Goal: Information Seeking & Learning: Find contact information

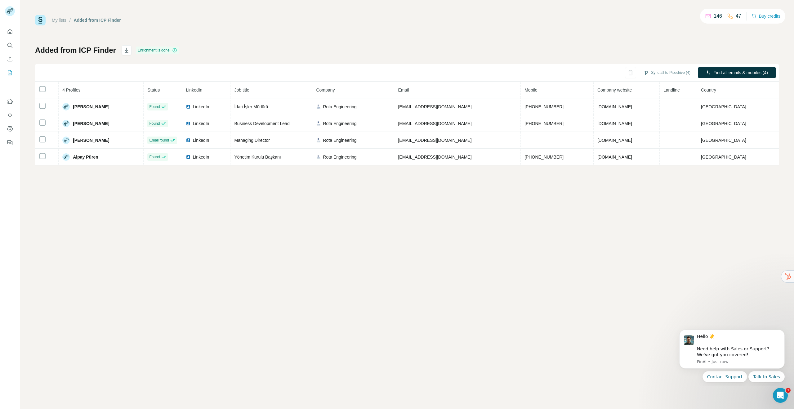
click at [12, 47] on icon "Search" at bounding box center [10, 45] width 6 height 6
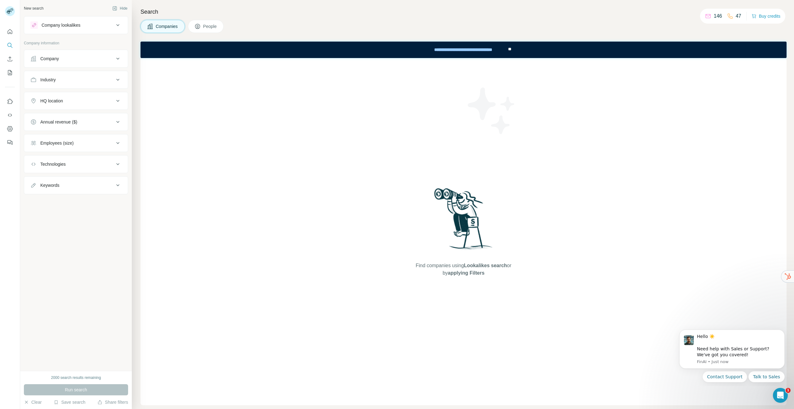
click at [70, 56] on div "Company" at bounding box center [72, 59] width 84 height 6
click at [69, 89] on input "text" at bounding box center [75, 85] width 91 height 11
paste input "****"
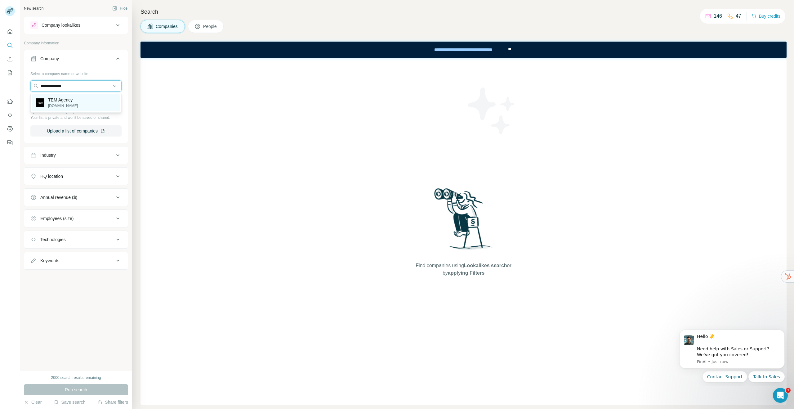
type input "**********"
click at [77, 105] on div "TEM Agency [DOMAIN_NAME]" at bounding box center [76, 102] width 88 height 17
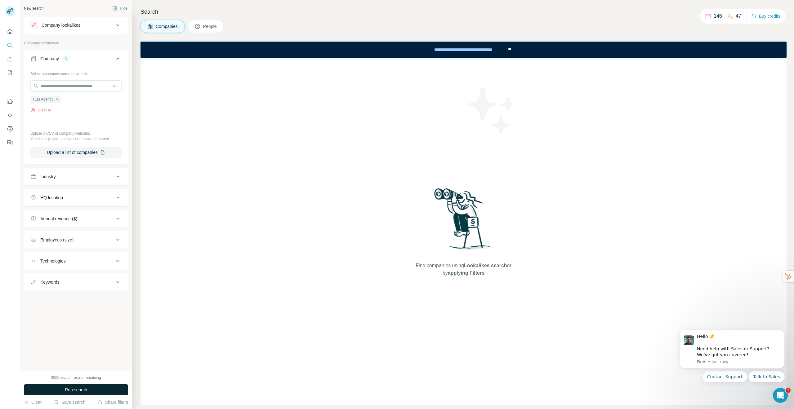
click at [77, 390] on span "Run search" at bounding box center [76, 390] width 22 height 6
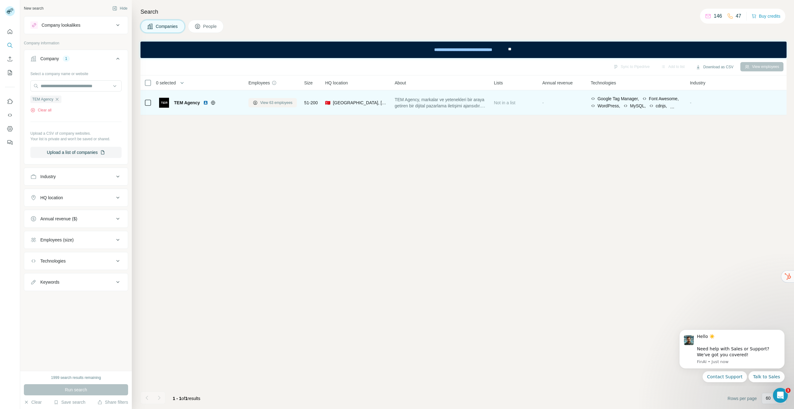
click at [265, 103] on span "View 63 employees" at bounding box center [276, 103] width 32 height 6
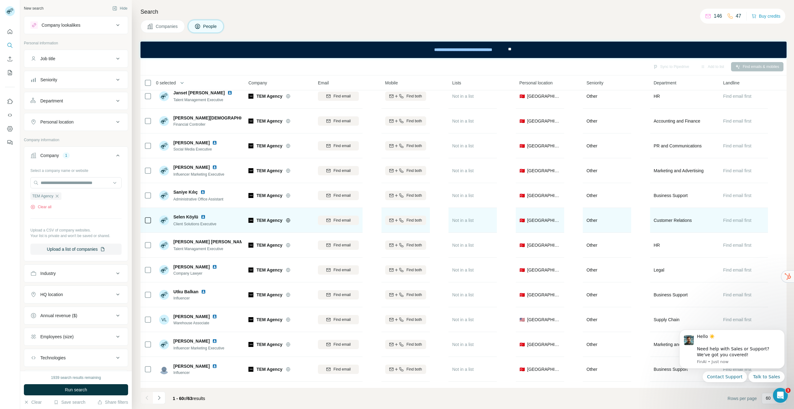
scroll to position [1195, 0]
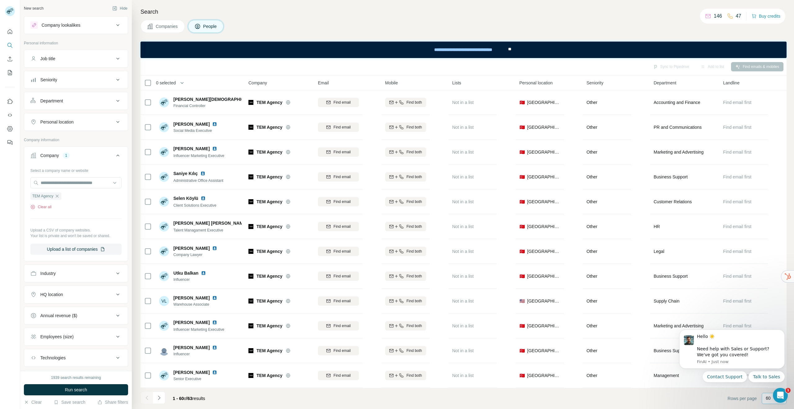
click at [765, 399] on div "60" at bounding box center [774, 398] width 25 height 11
click at [783, 332] on icon "Dismiss notification" at bounding box center [783, 331] width 2 height 2
click at [162, 399] on icon "Navigate to next page" at bounding box center [159, 398] width 6 height 6
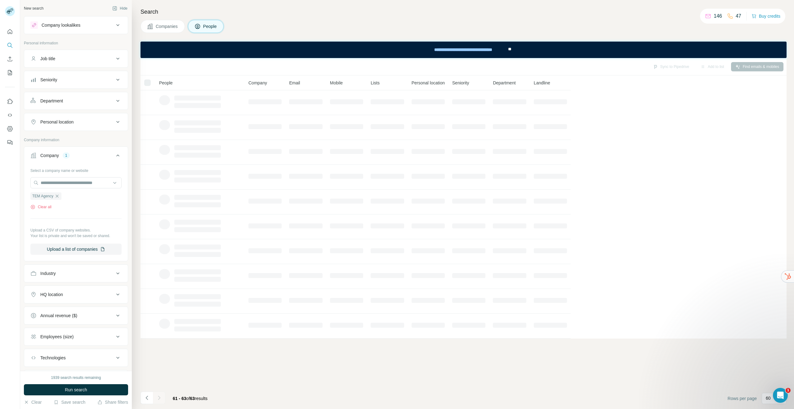
scroll to position [0, 0]
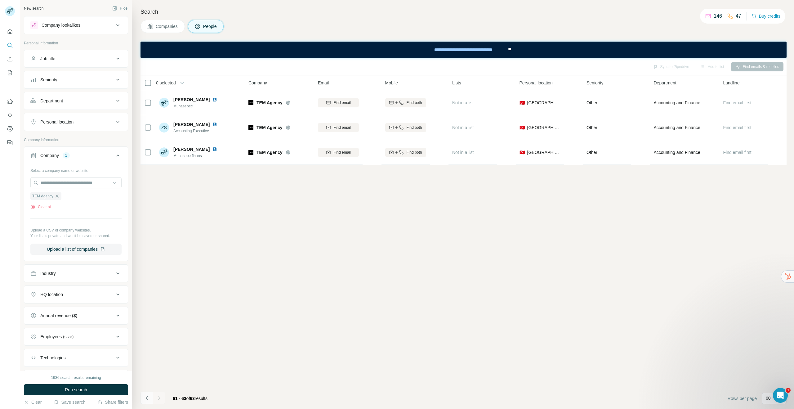
click at [148, 399] on icon "Navigate to previous page" at bounding box center [147, 398] width 6 height 6
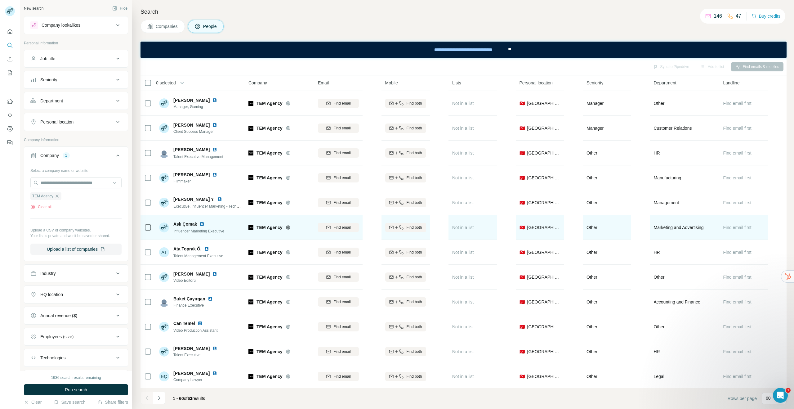
scroll to position [795, 0]
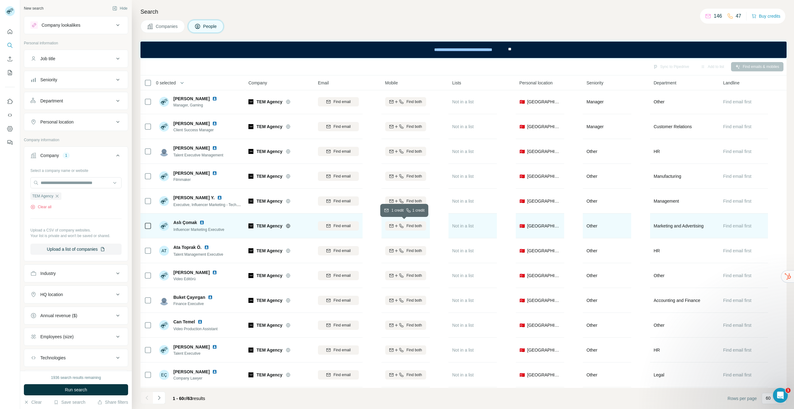
click at [406, 225] on span "Find both" at bounding box center [414, 226] width 16 height 6
click at [458, 225] on icon at bounding box center [457, 225] width 6 height 6
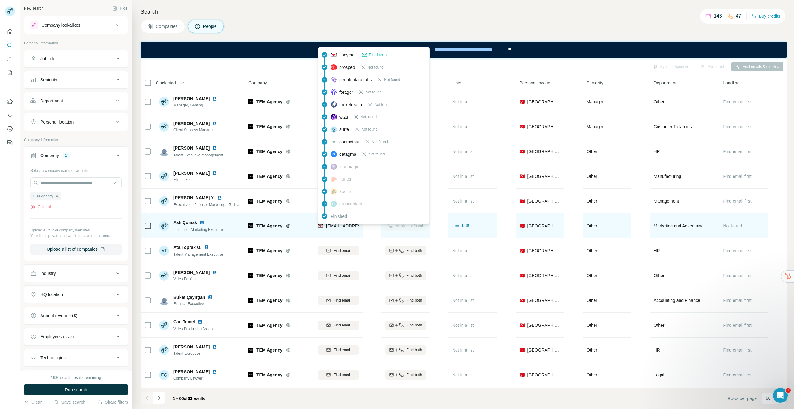
click at [332, 229] on div "[EMAIL_ADDRESS][DOMAIN_NAME]" at bounding box center [356, 226] width 77 height 7
click at [338, 233] on div "[EMAIL_ADDRESS][DOMAIN_NAME]" at bounding box center [338, 225] width 41 height 17
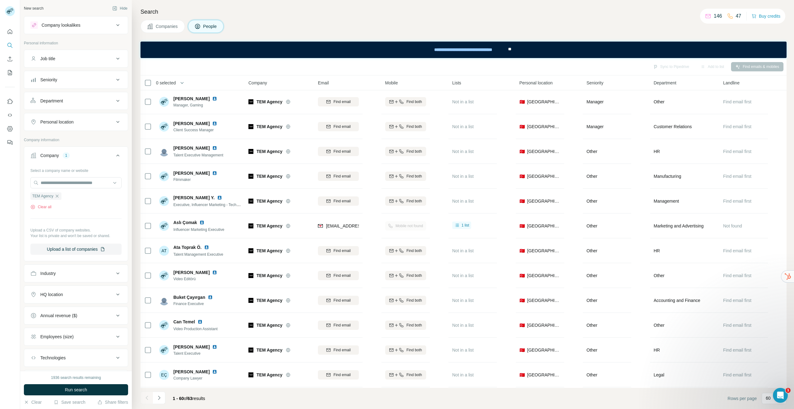
click at [403, 226] on div "Mobile not found" at bounding box center [405, 225] width 41 height 17
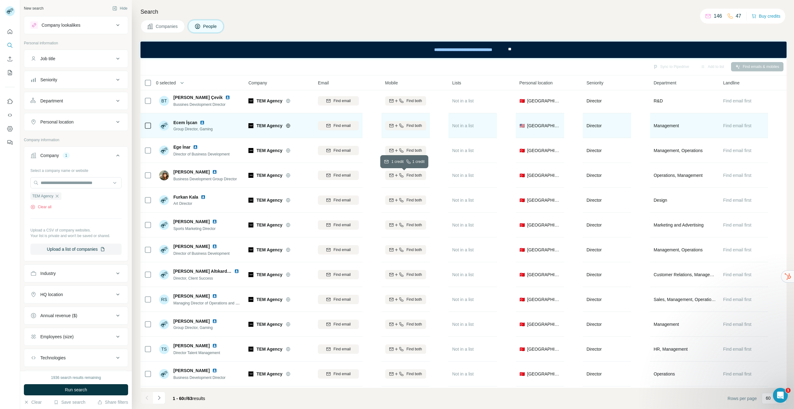
scroll to position [0, 0]
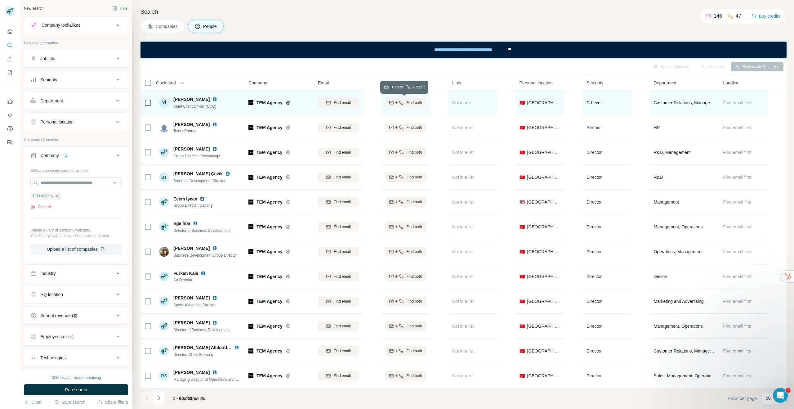
click at [415, 104] on span "Find both" at bounding box center [414, 103] width 16 height 6
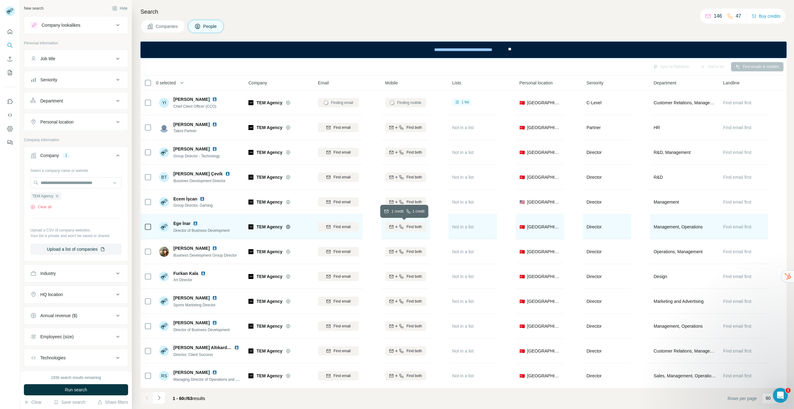
click at [420, 225] on span "Find both" at bounding box center [414, 227] width 16 height 6
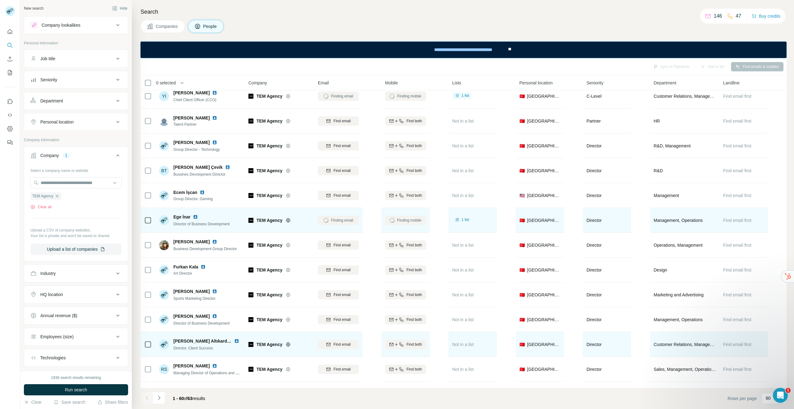
scroll to position [8, 0]
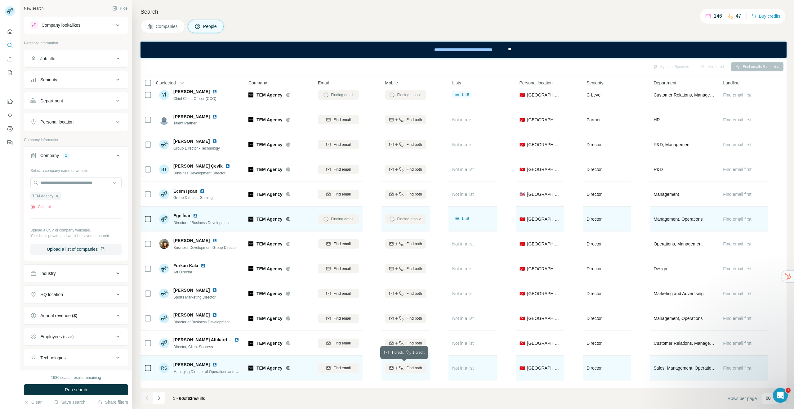
click at [421, 369] on span "Find both" at bounding box center [414, 368] width 16 height 6
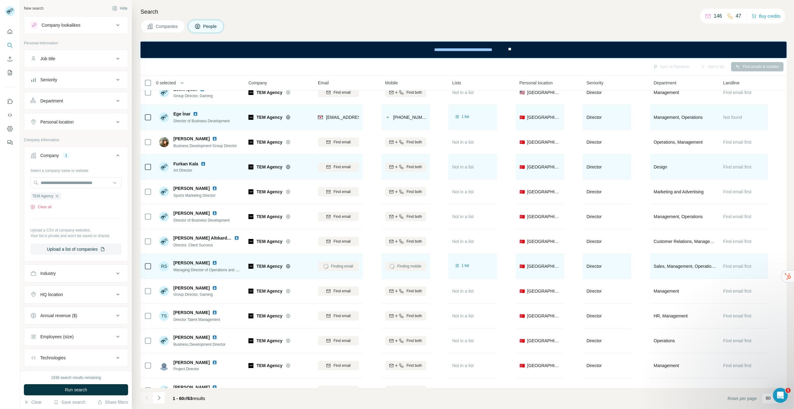
scroll to position [0, 0]
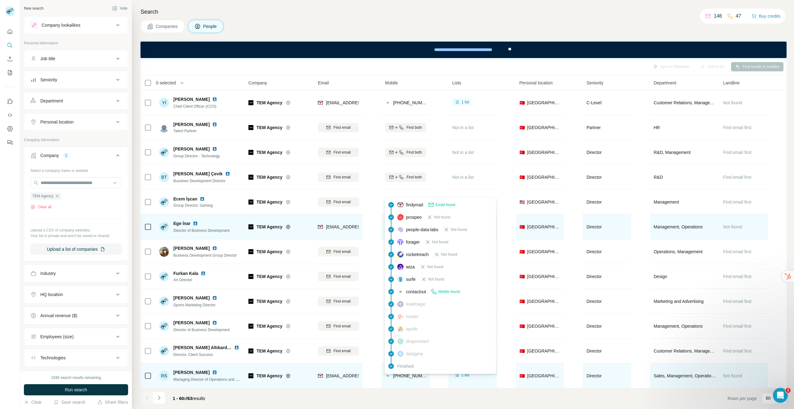
click at [407, 373] on div "findymail Email found prospeo Not found people-data-labs Not found forager Not …" at bounding box center [441, 285] width 112 height 177
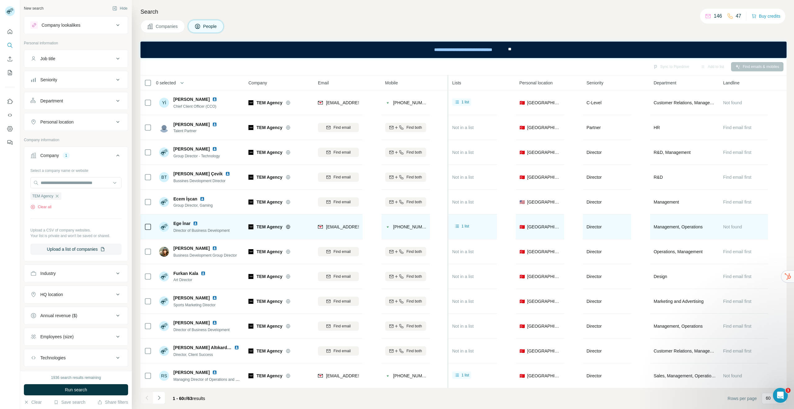
click at [0, 0] on tr "0 selected People Company Email Mobile Lists Personal location Seniority Depart…" at bounding box center [0, 0] width 0 height 0
drag, startPoint x: 445, startPoint y: 84, endPoint x: 558, endPoint y: 84, distance: 112.6
click at [0, 0] on tr "0 selected People Company Email Mobile Lists Personal location Seniority Depart…" at bounding box center [0, 0] width 0 height 0
